Goal: Navigation & Orientation: Find specific page/section

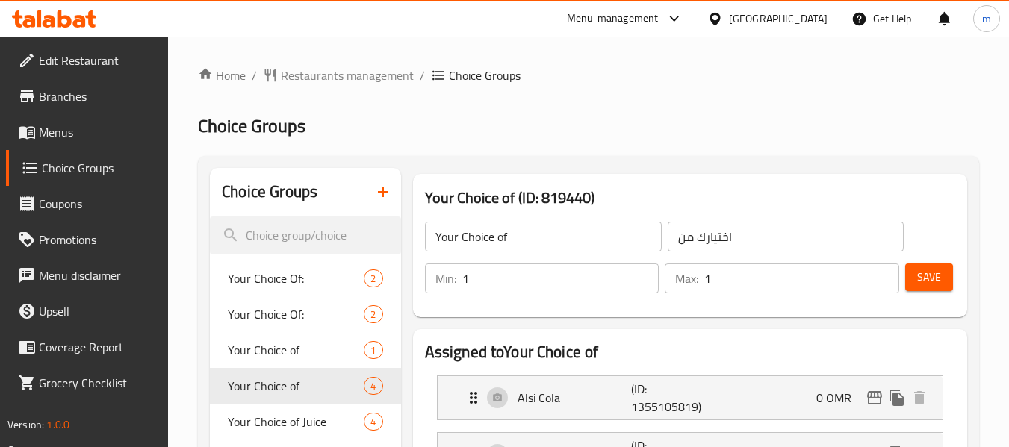
scroll to position [299, 0]
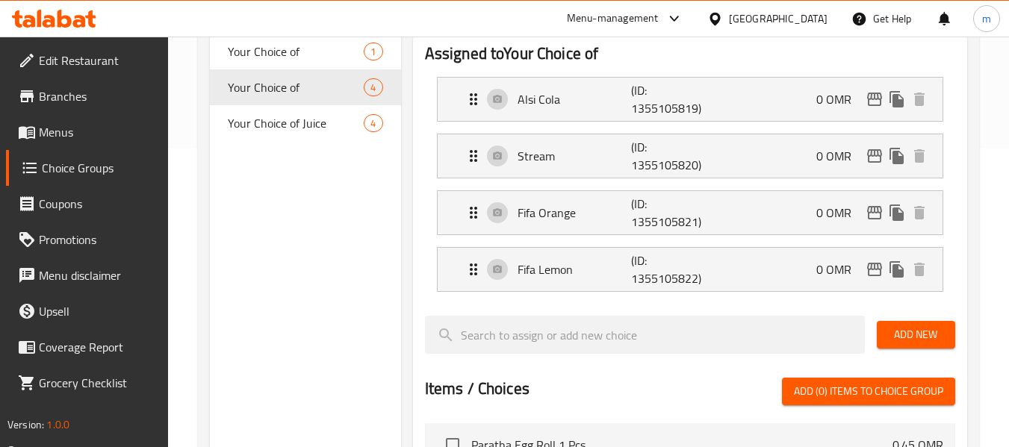
click at [69, 19] on icon at bounding box center [65, 19] width 14 height 18
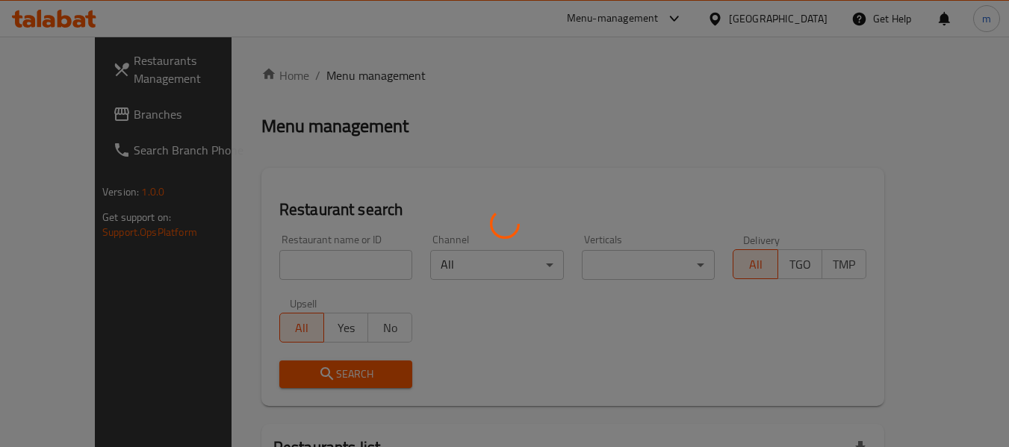
scroll to position [149, 0]
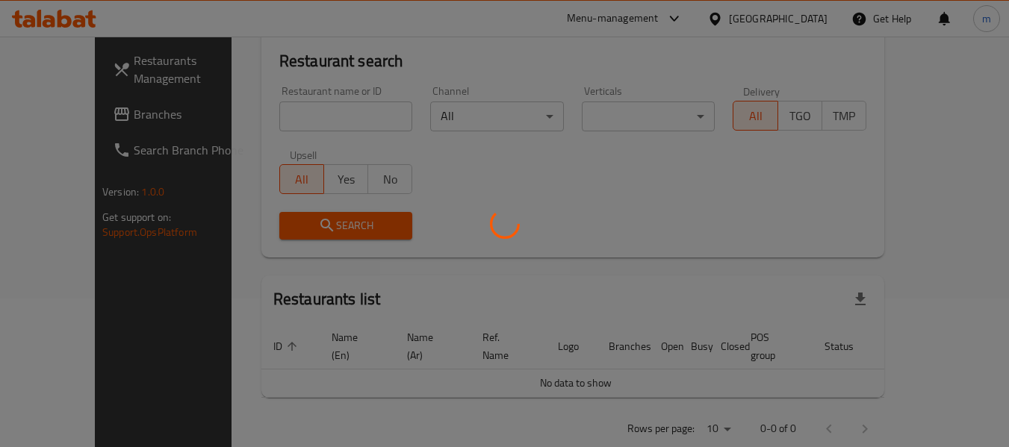
click at [44, 113] on div at bounding box center [504, 223] width 1009 height 447
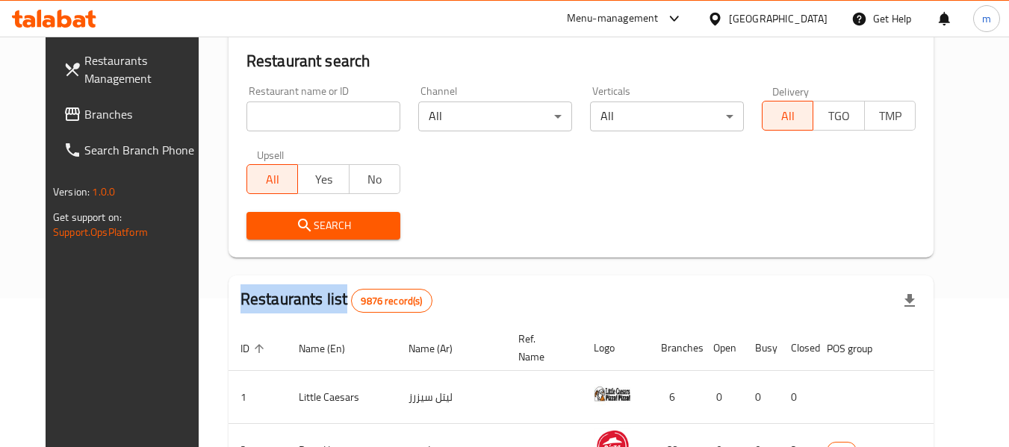
click at [84, 113] on span "Branches" at bounding box center [143, 114] width 118 height 18
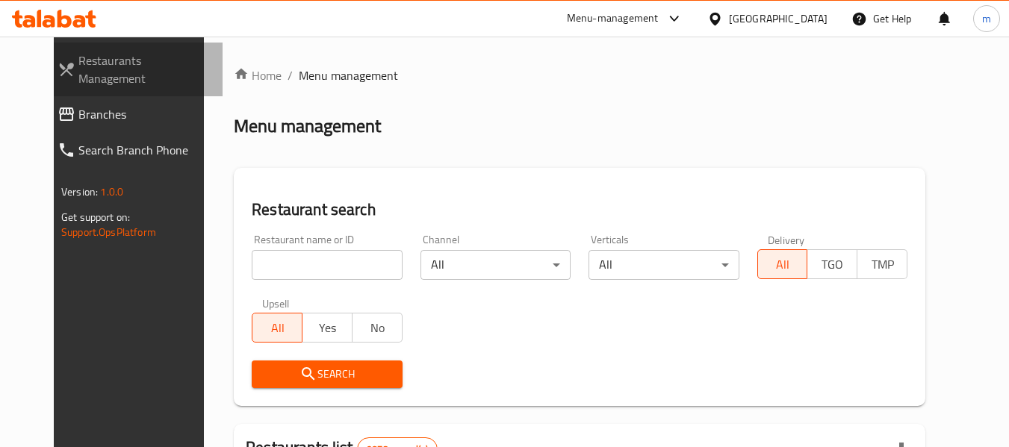
click at [87, 66] on span "Restaurants Management" at bounding box center [144, 70] width 132 height 36
